Goal: Task Accomplishment & Management: Manage account settings

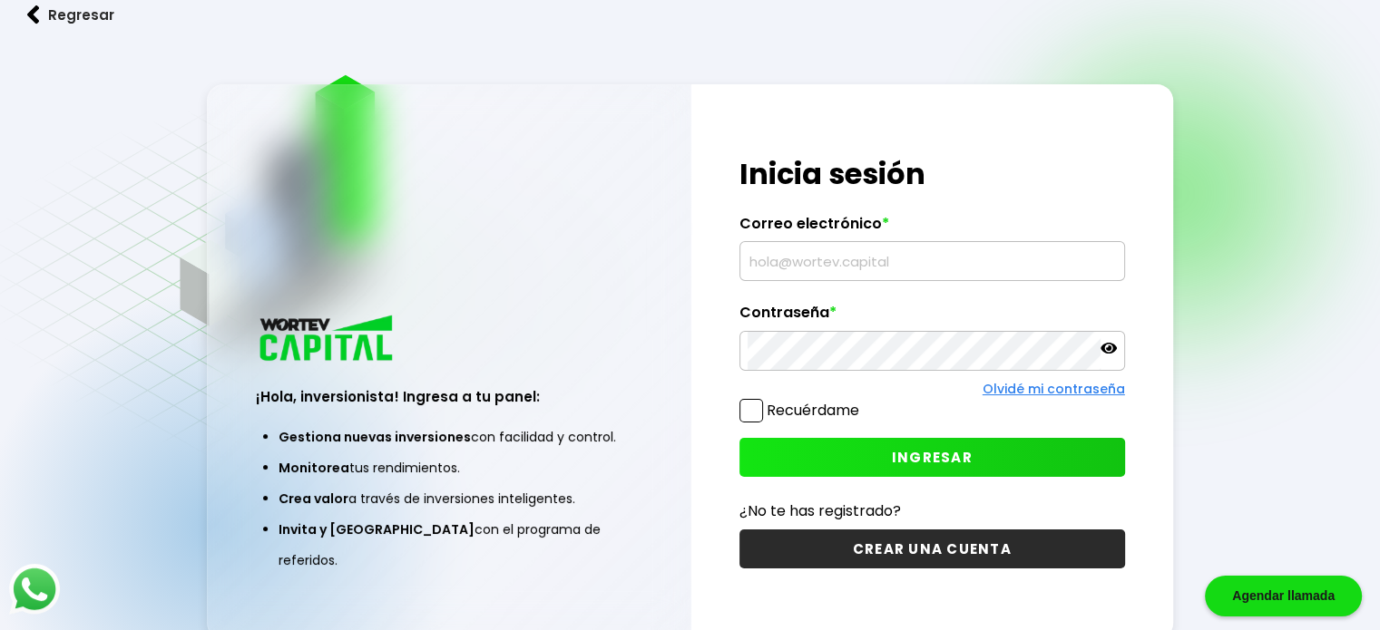
type input "[EMAIL_ADDRESS][DOMAIN_NAME]"
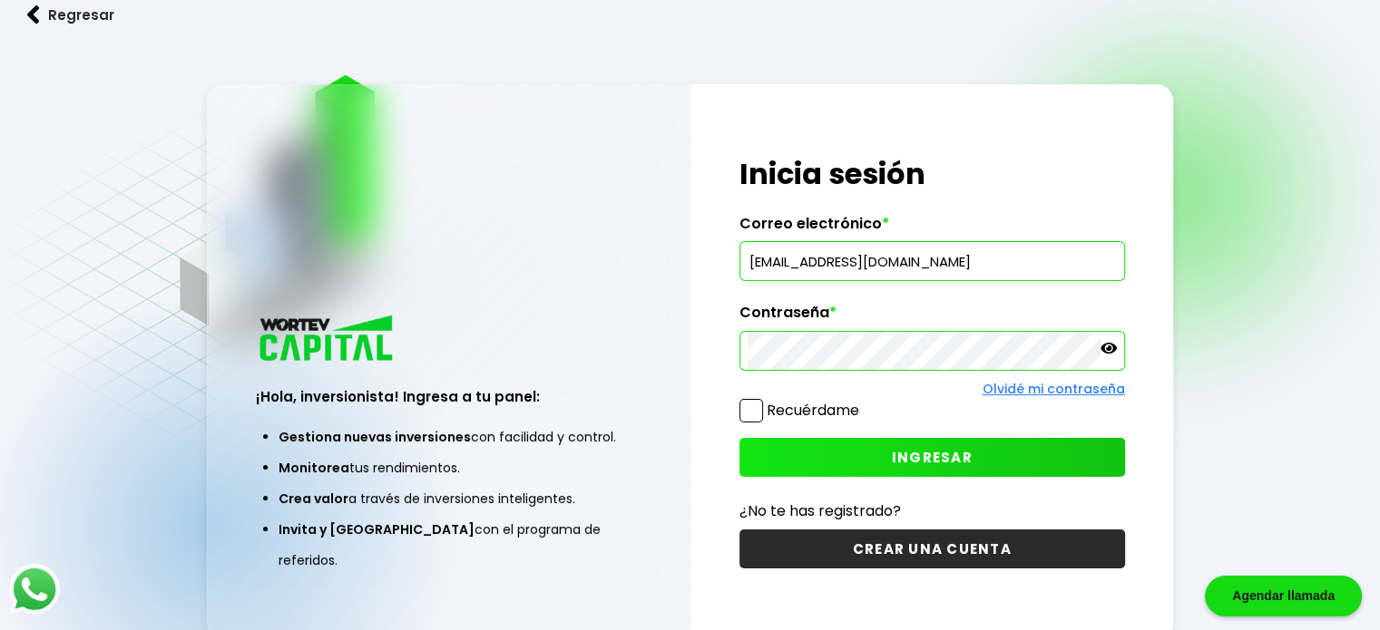
click at [815, 453] on button "INGRESAR" at bounding box center [932, 457] width 386 height 39
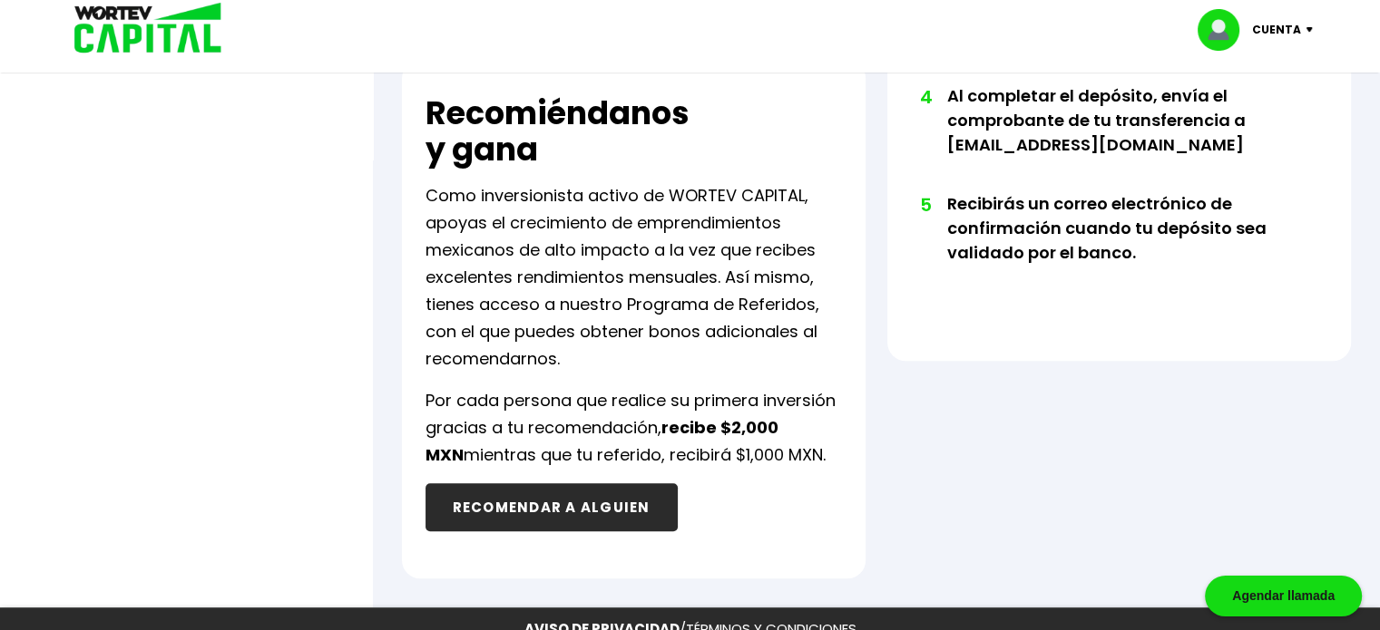
scroll to position [998, 0]
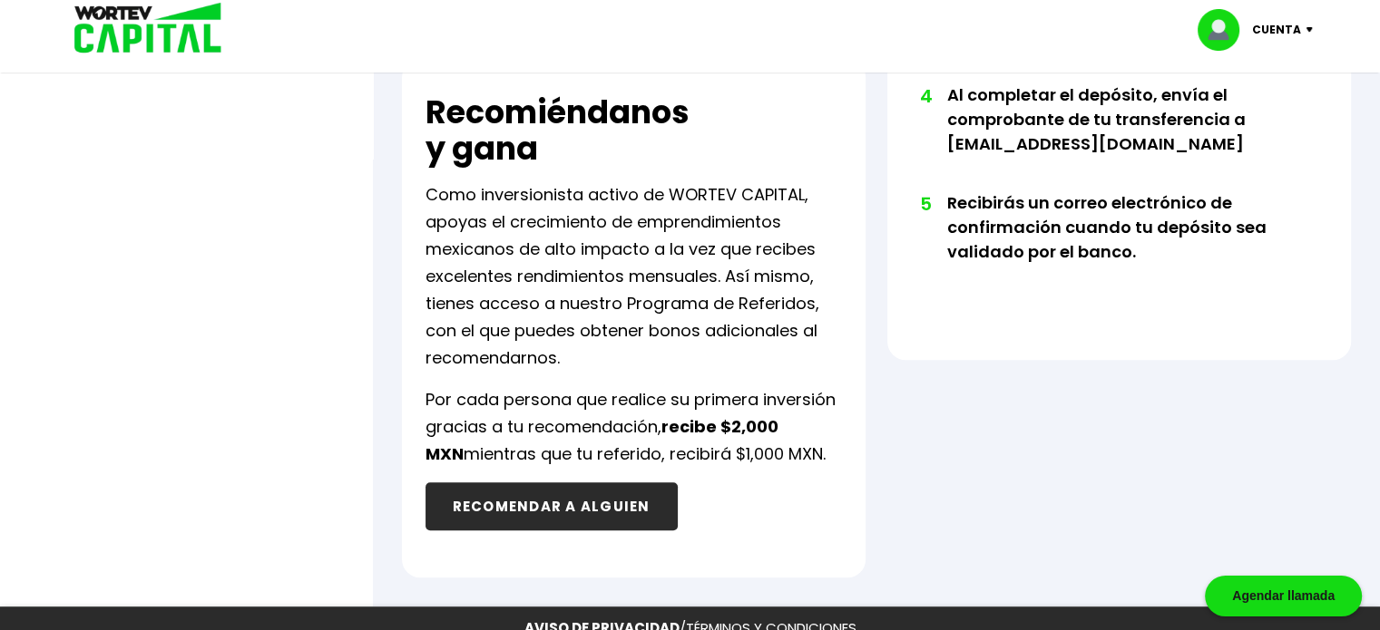
click at [628, 512] on button "RECOMENDAR A ALGUIEN" at bounding box center [551, 507] width 252 height 48
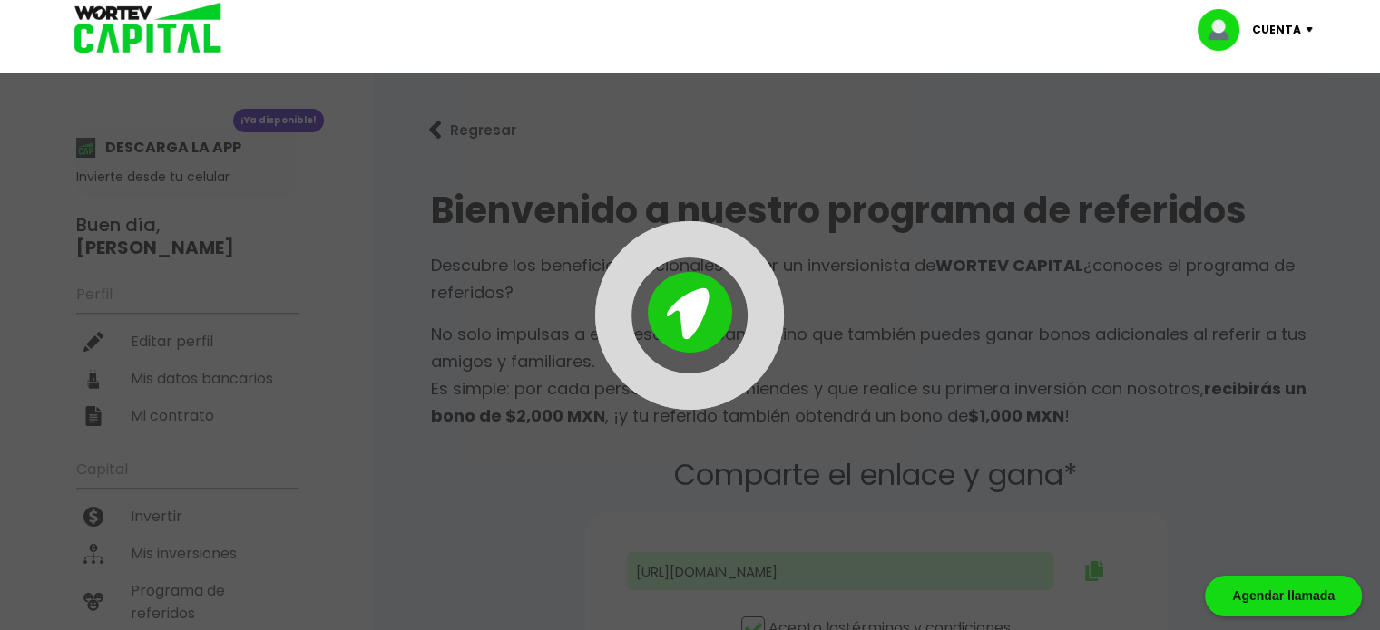
type input "[URL][DOMAIN_NAME]"
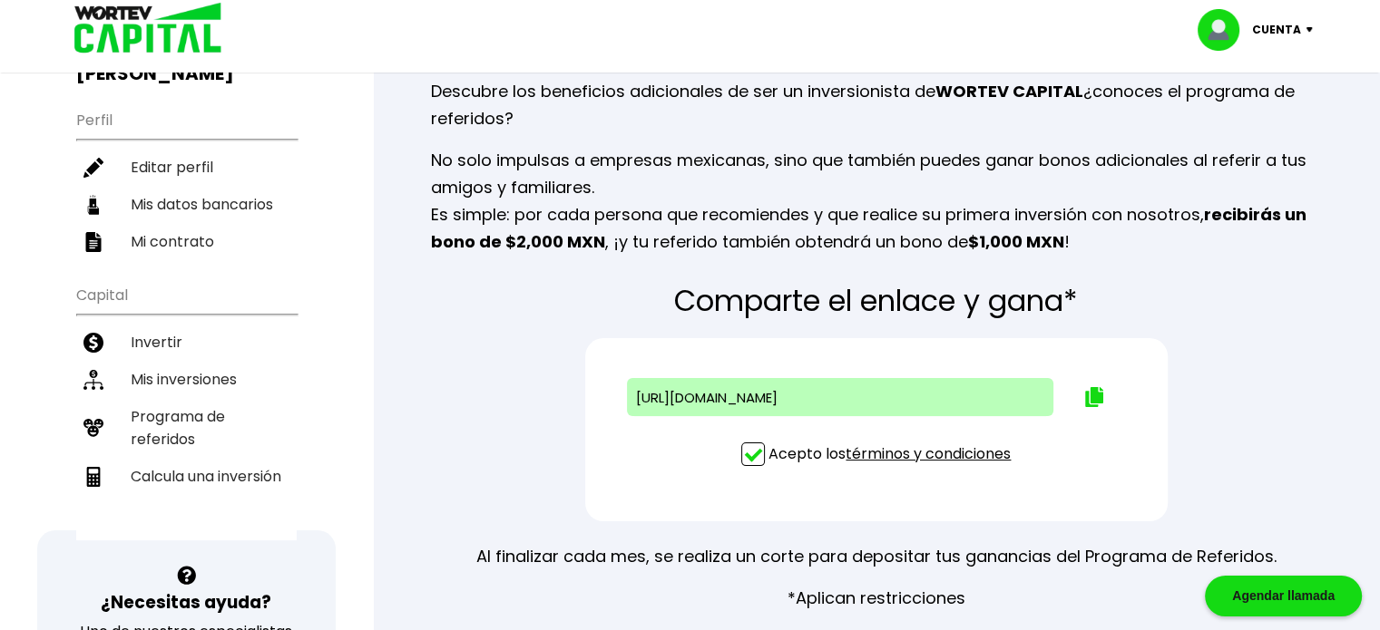
scroll to position [181, 0]
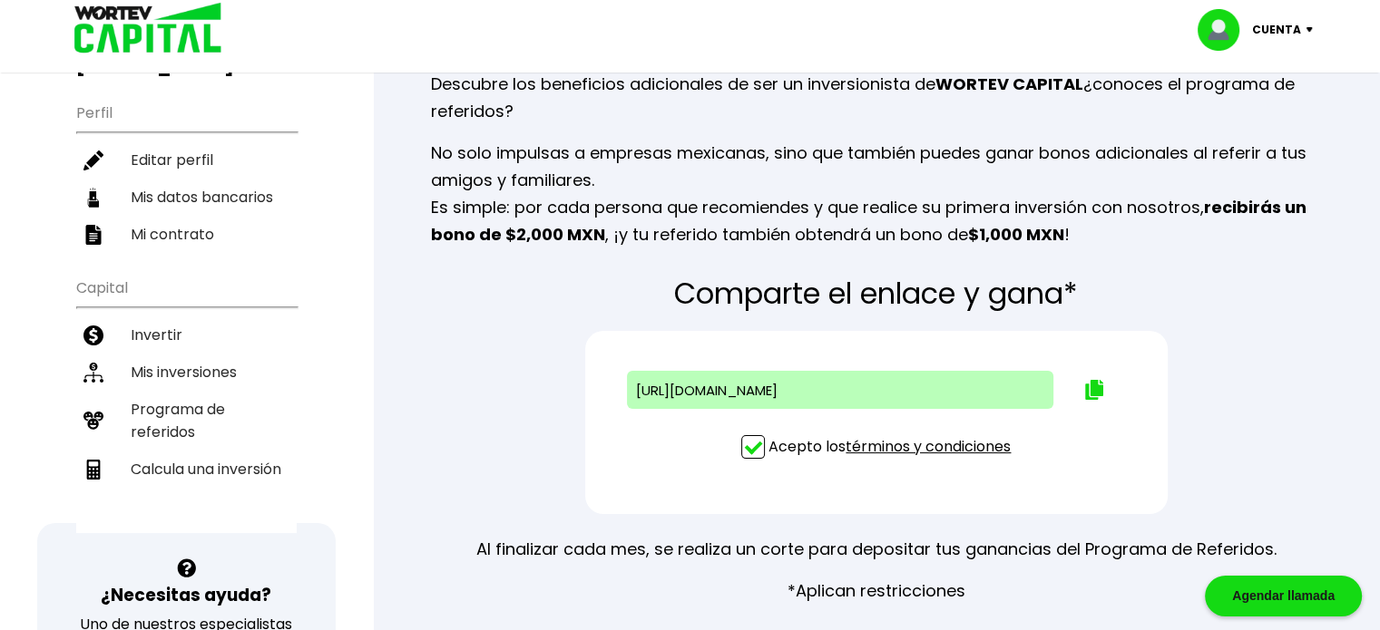
click at [220, 179] on li "Mis datos bancarios" at bounding box center [186, 197] width 220 height 37
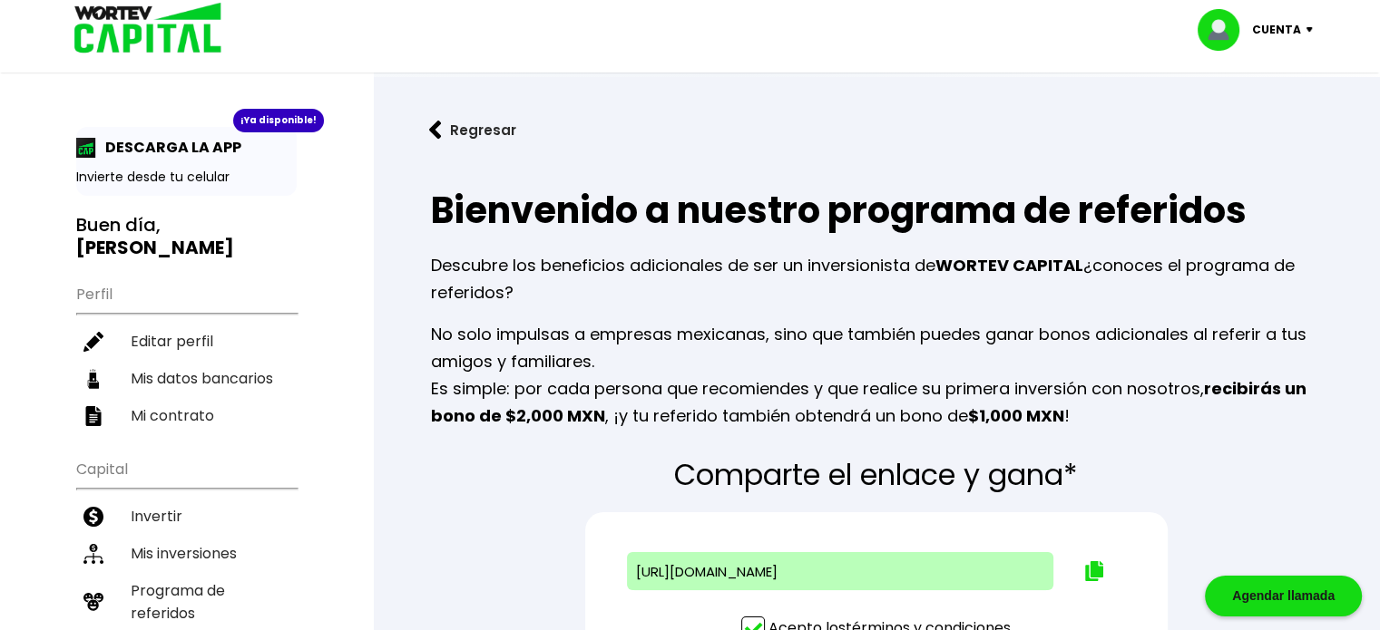
select select "BBVA Bancomer"
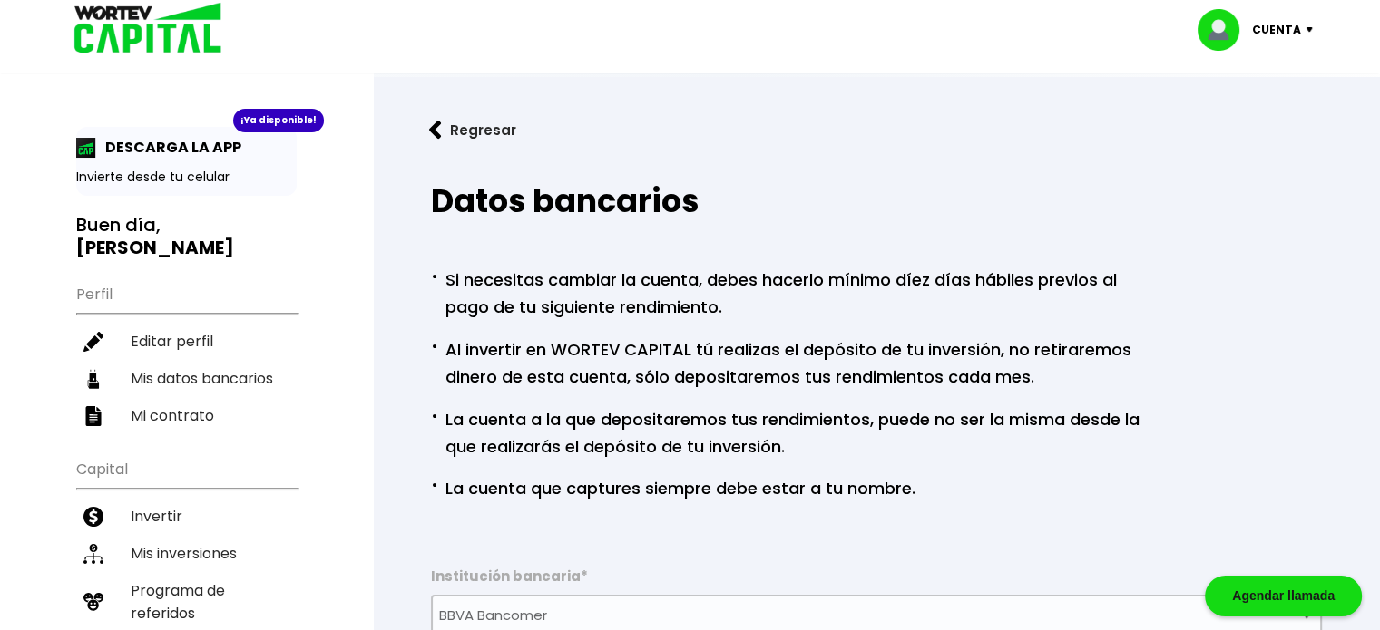
click at [154, 18] on img at bounding box center [141, 29] width 173 height 59
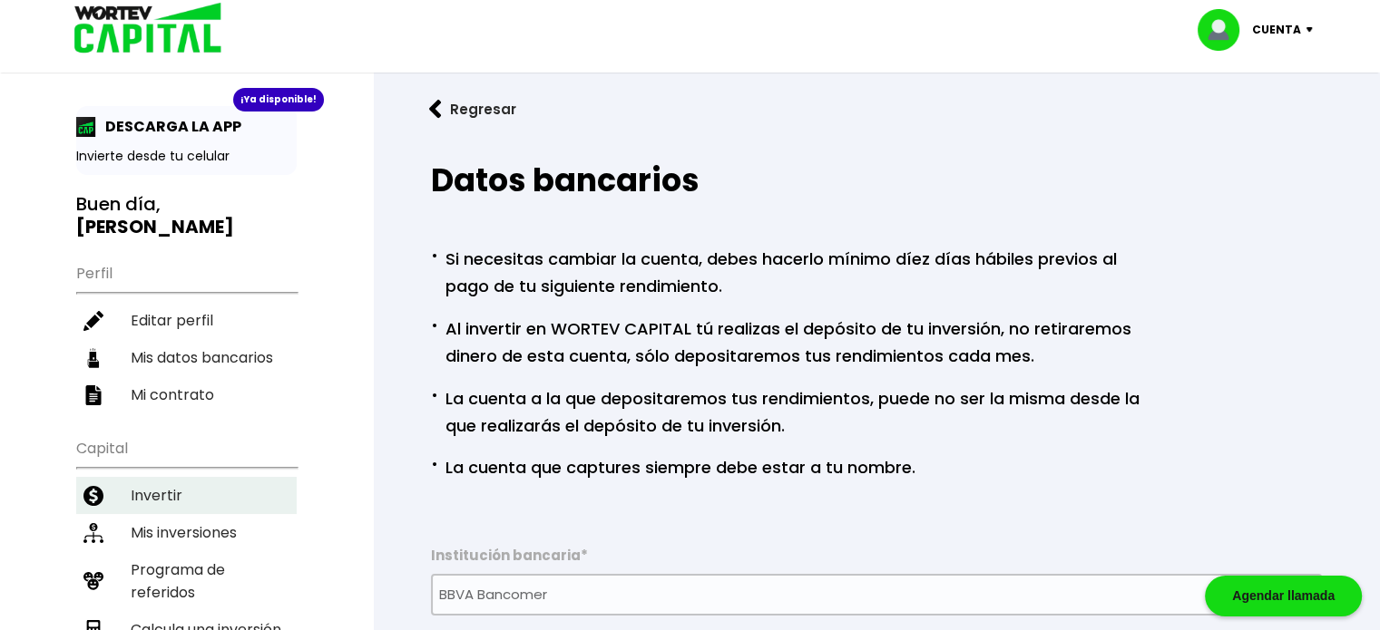
scroll to position [91, 0]
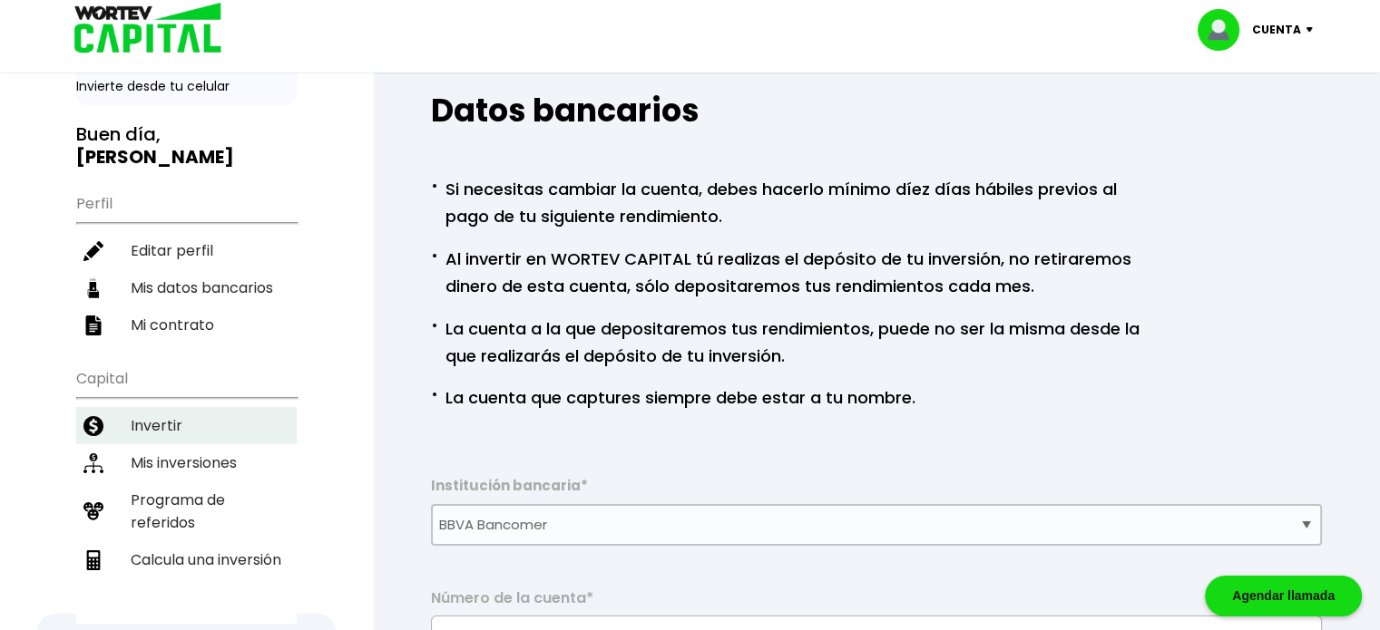
click at [163, 407] on li "Invertir" at bounding box center [186, 425] width 220 height 37
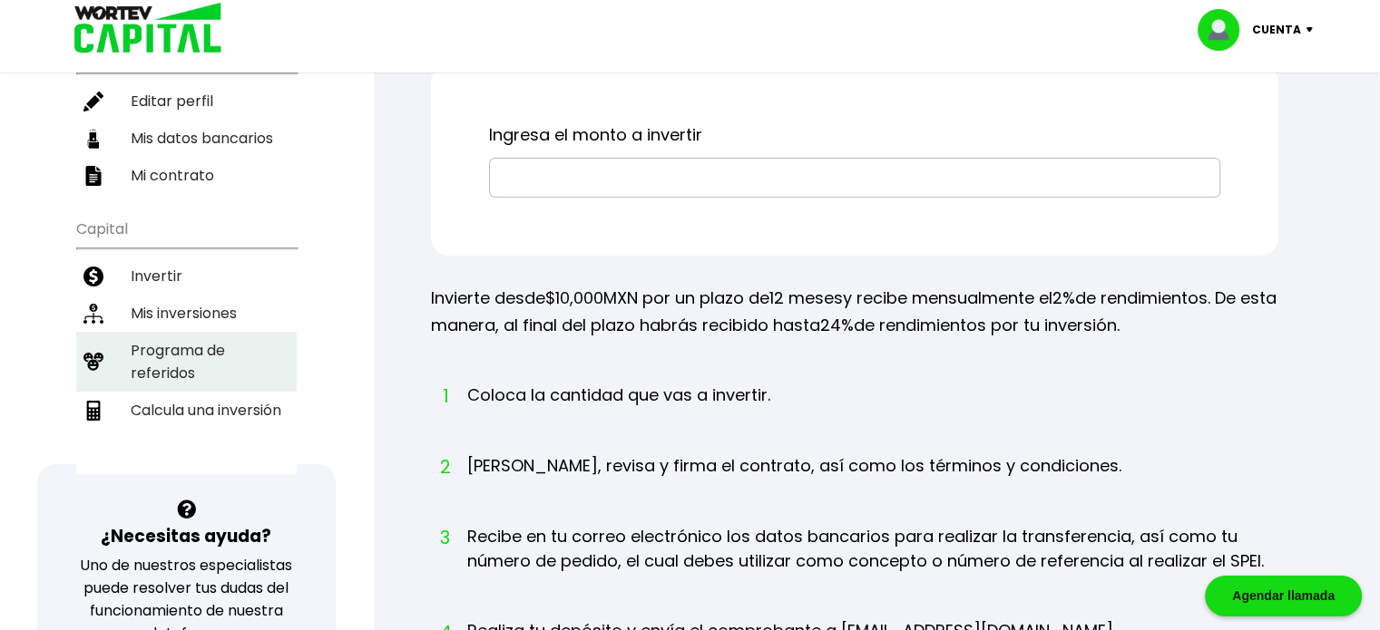
scroll to position [272, 0]
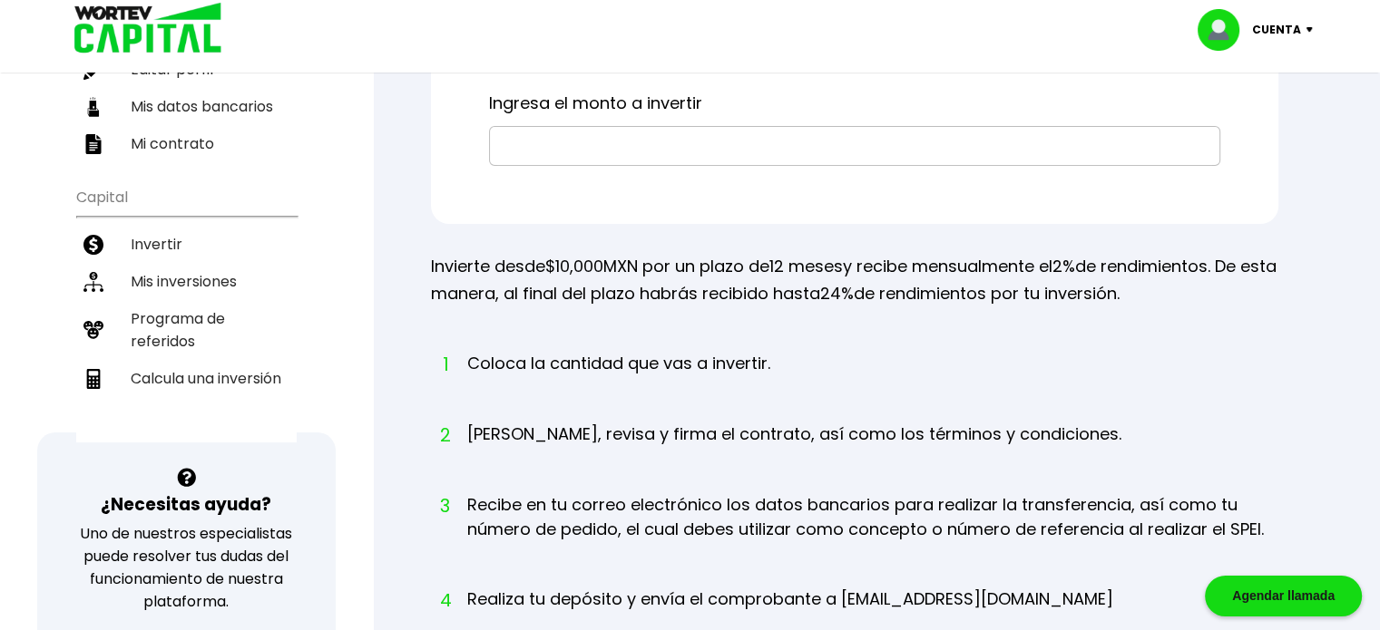
click at [189, 394] on ul "Capital Invertir Mis inversiones Programa de referidos Calcula una inversión" at bounding box center [186, 310] width 220 height 266
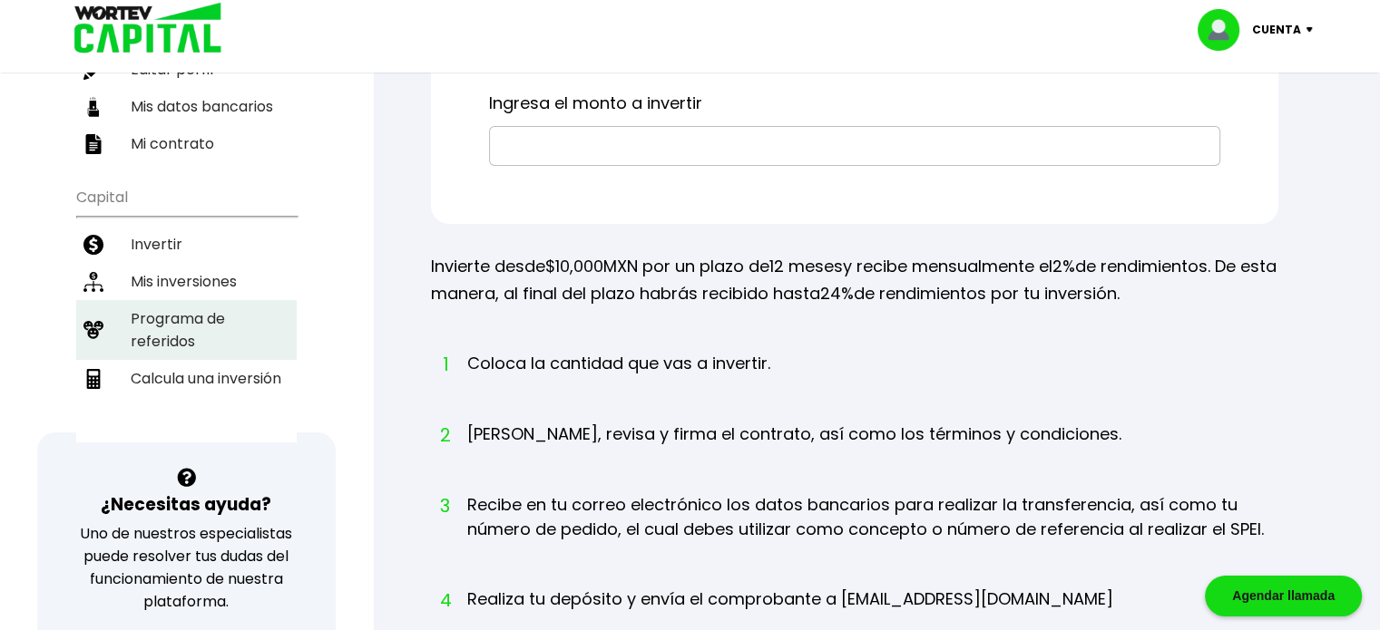
click at [168, 301] on li "Programa de referidos" at bounding box center [186, 330] width 220 height 60
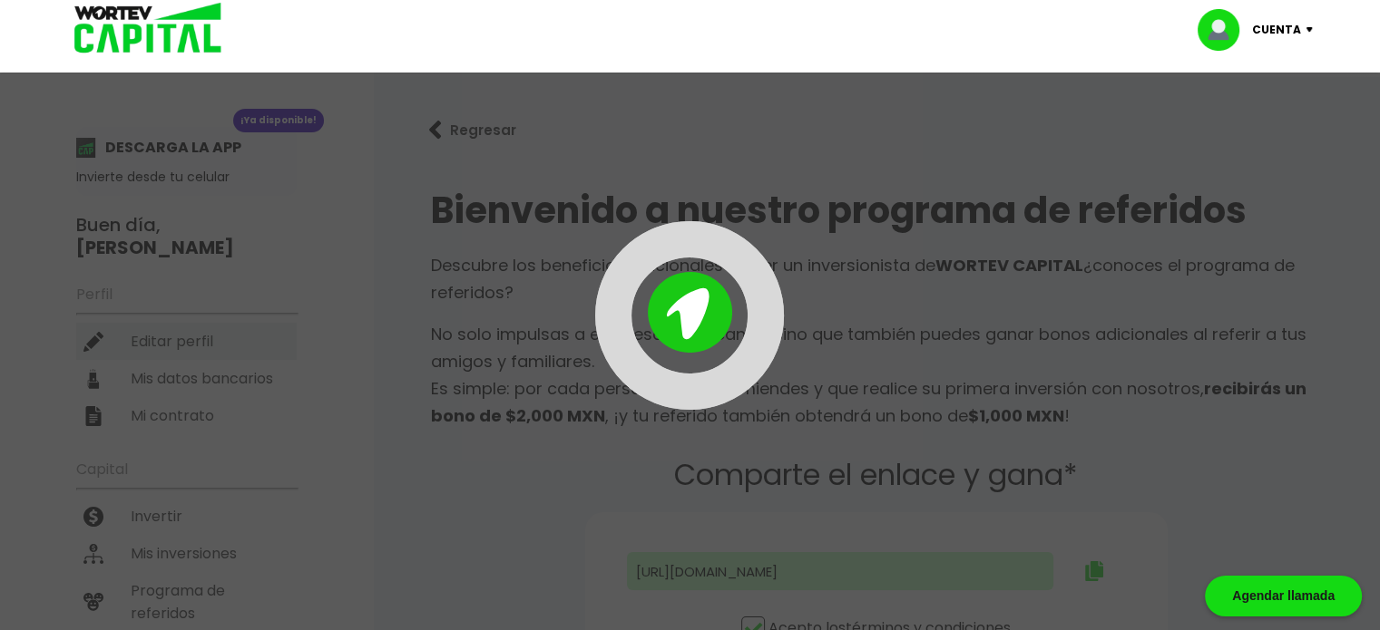
type input "[URL][DOMAIN_NAME]"
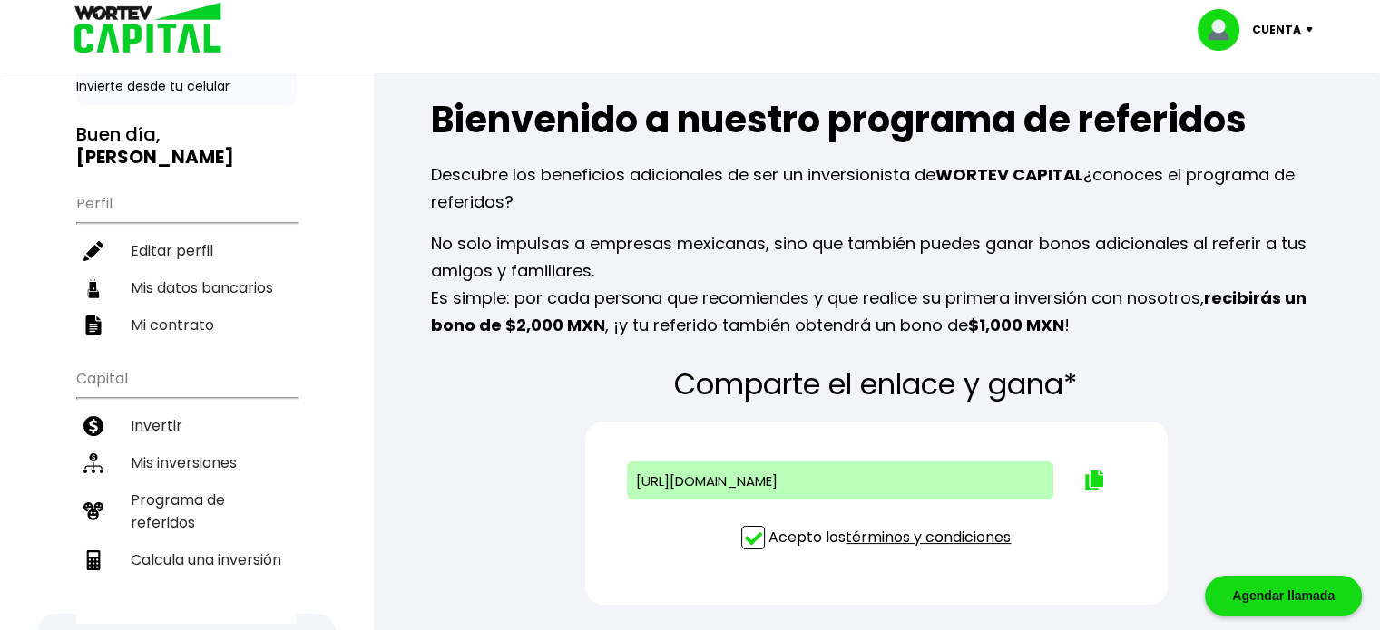
scroll to position [181, 0]
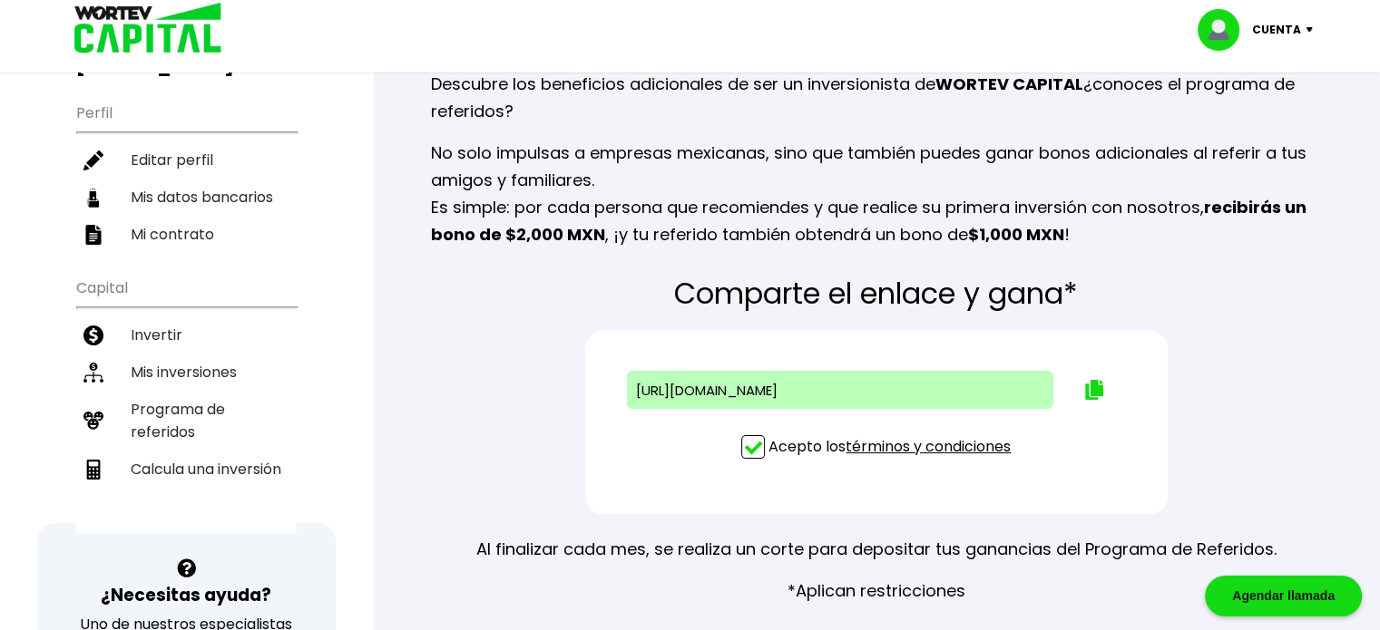
click at [894, 449] on link "términos y condiciones" at bounding box center [927, 446] width 165 height 21
